Goal: Task Accomplishment & Management: Use online tool/utility

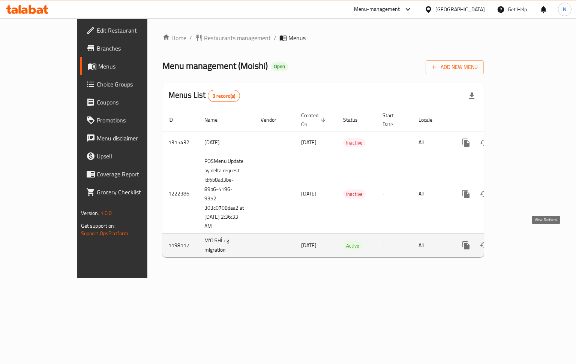
click at [524, 241] on icon "enhanced table" at bounding box center [519, 245] width 9 height 9
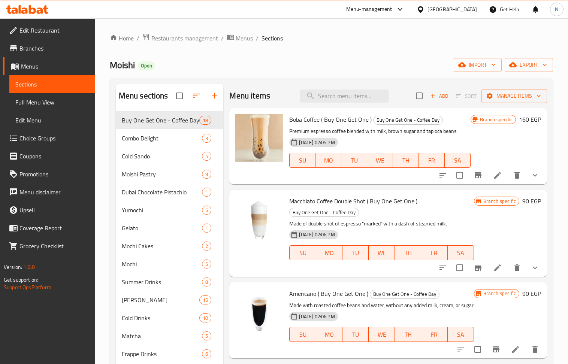
click at [47, 48] on span "Branches" at bounding box center [53, 48] width 69 height 9
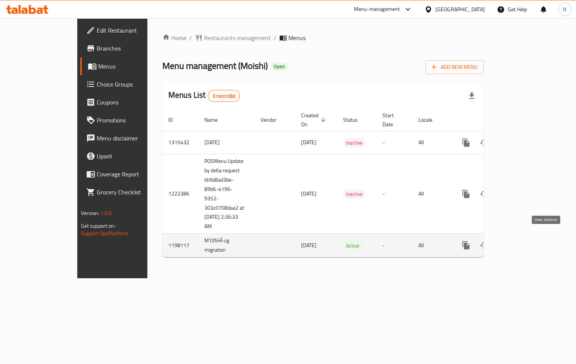
click at [524, 242] on icon "enhanced table" at bounding box center [519, 245] width 9 height 9
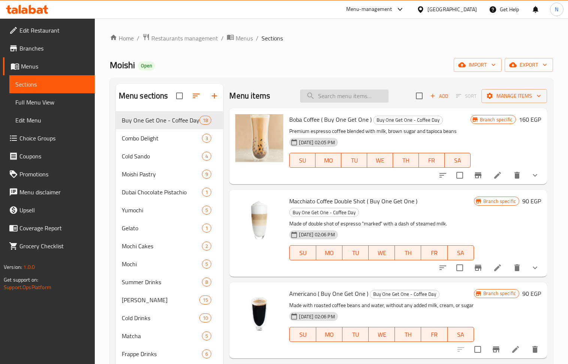
click at [333, 93] on input "search" at bounding box center [344, 96] width 88 height 13
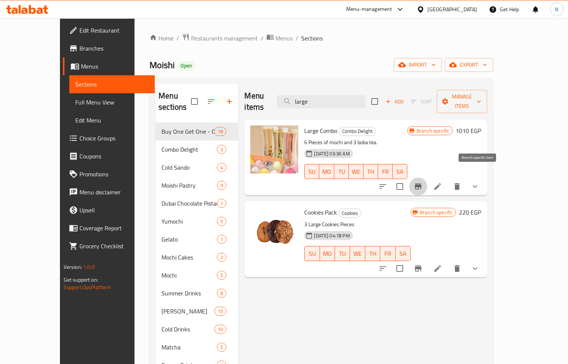
click at [422, 184] on icon "Branch-specific-item" at bounding box center [418, 187] width 7 height 6
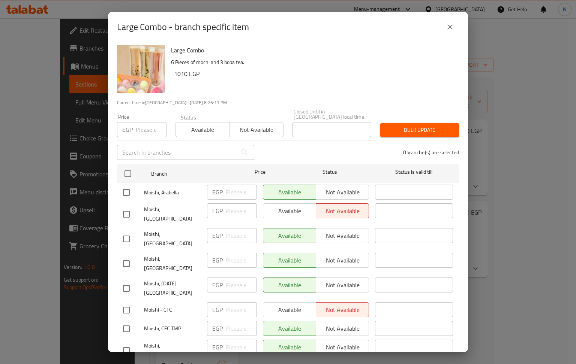
scroll to position [119, 0]
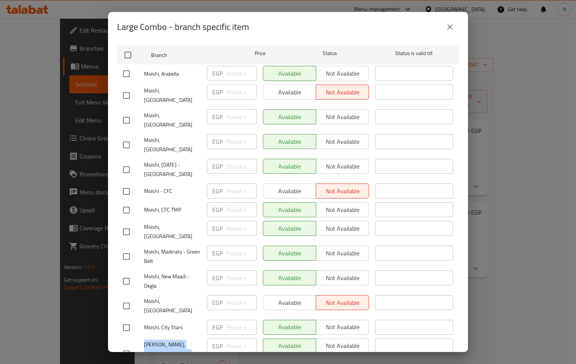
click at [448, 24] on icon "close" at bounding box center [449, 26] width 5 height 5
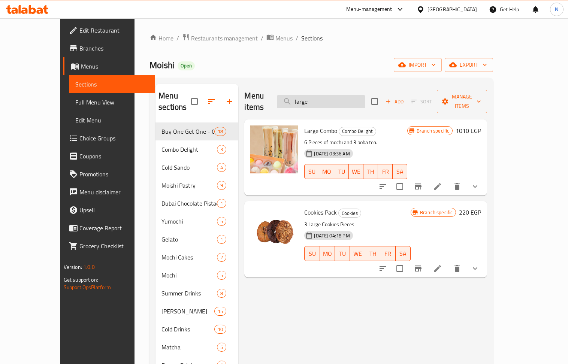
click at [333, 100] on input "large" at bounding box center [321, 101] width 88 height 13
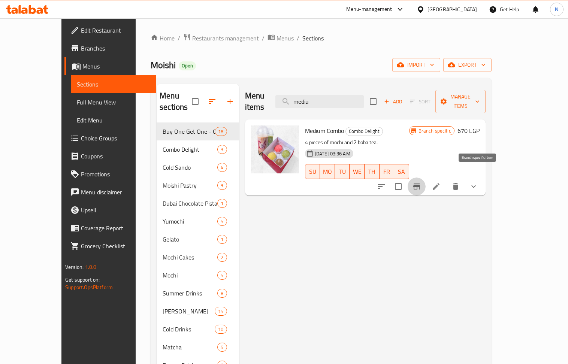
click at [421, 182] on icon "Branch-specific-item" at bounding box center [416, 186] width 9 height 9
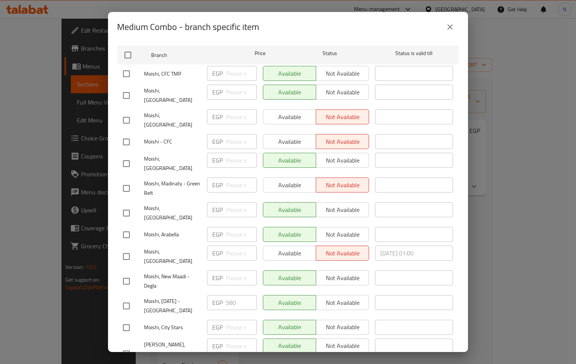
click at [448, 28] on icon "close" at bounding box center [449, 26] width 9 height 9
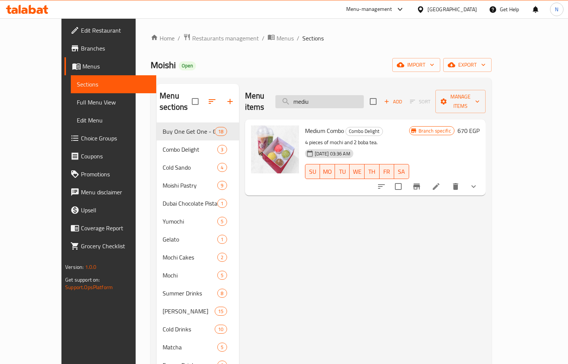
click at [360, 95] on input "mediu" at bounding box center [319, 101] width 88 height 13
paste input "Large Combo"
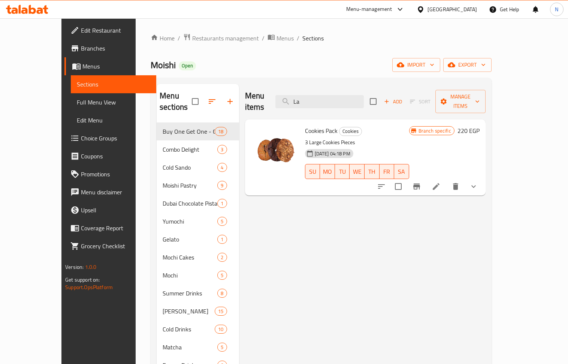
type input "L"
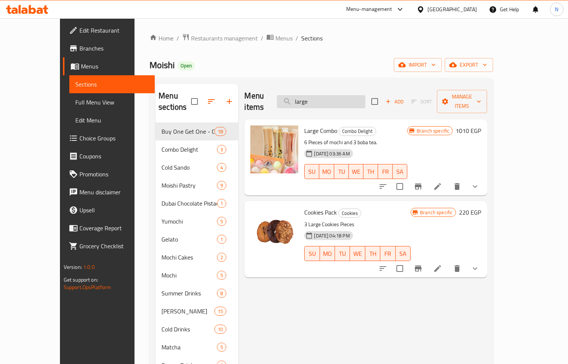
click at [347, 95] on input "large" at bounding box center [321, 101] width 88 height 13
paste input "Family Combo"
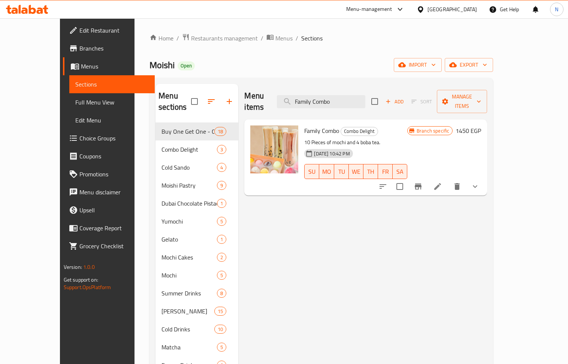
type input "Family Combo"
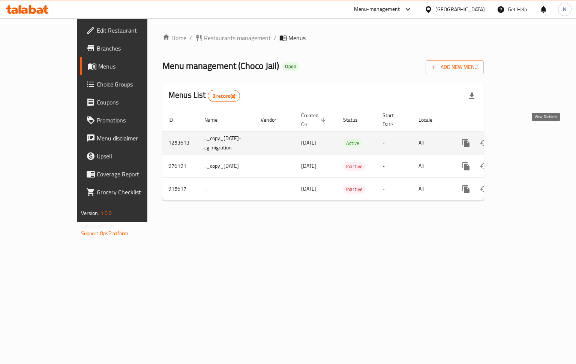
click at [524, 139] on icon "enhanced table" at bounding box center [519, 143] width 9 height 9
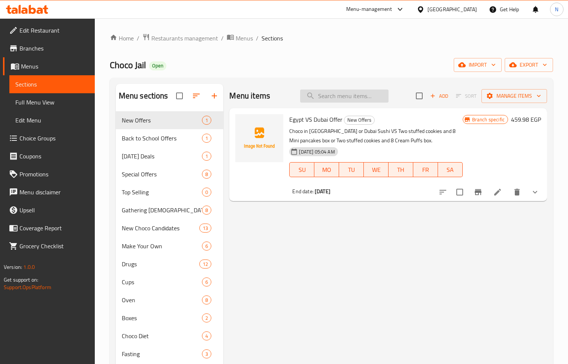
click at [343, 94] on input "search" at bounding box center [344, 96] width 88 height 13
paste input "Mr Lonely Offer"
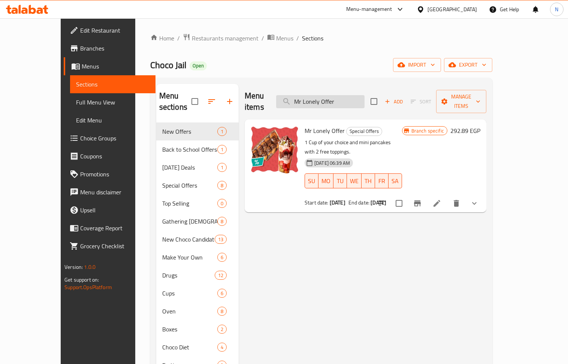
click at [350, 95] on input "Mr Lonely Offer" at bounding box center [320, 101] width 88 height 13
paste input "Overdose Happiness"
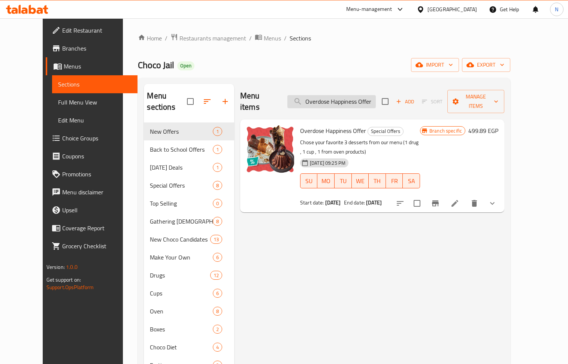
click at [352, 95] on input "Overdose Happiness Offer" at bounding box center [331, 101] width 88 height 13
drag, startPoint x: 352, startPoint y: 95, endPoint x: 252, endPoint y: 82, distance: 100.5
click at [352, 96] on input "Overdose Happiness Offer" at bounding box center [331, 101] width 88 height 13
paste input "Choco Bite"
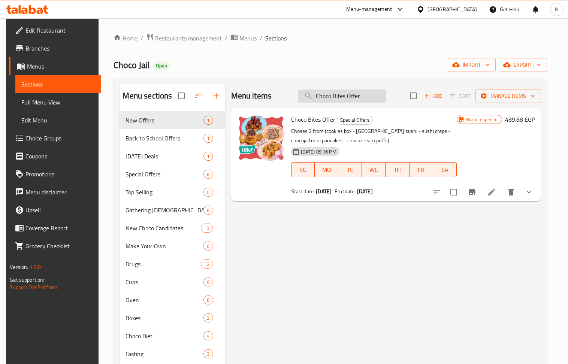
click at [338, 94] on input "Choco Bites Offer" at bounding box center [342, 96] width 88 height 13
click at [339, 94] on input "Choco Bites Offer" at bounding box center [342, 96] width 88 height 13
paste input "Make My Day"
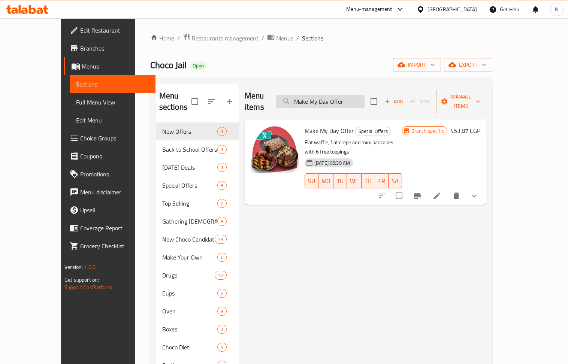
click at [344, 100] on input "Make My Day Offer" at bounding box center [320, 101] width 88 height 13
paste input "Buy 2 Cup And Get 1 Free"
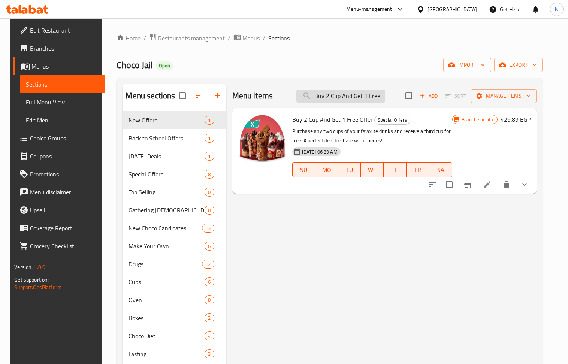
click at [354, 94] on input "Buy 2 Cup And Get 1 Free Offer" at bounding box center [340, 96] width 88 height 13
paste input "Mr [PERSON_NAME]"
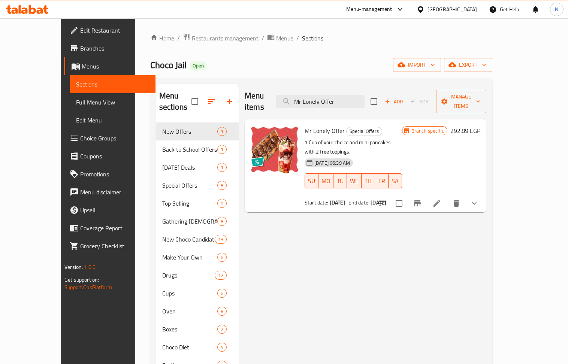
type input "Mr Lonely Offer"
click at [150, 71] on span "Choco Jail" at bounding box center [168, 65] width 36 height 17
copy span "Choco Jail"
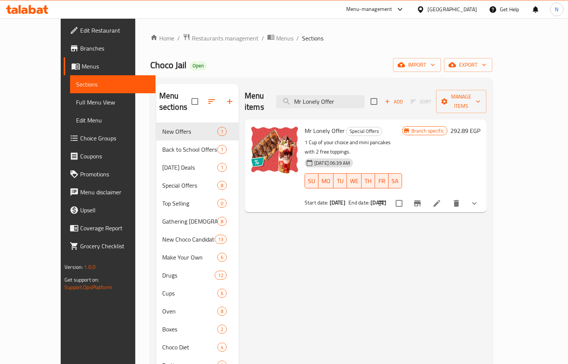
click at [223, 70] on div "Choco Jail Open import export" at bounding box center [321, 65] width 342 height 14
